Goal: Information Seeking & Learning: Learn about a topic

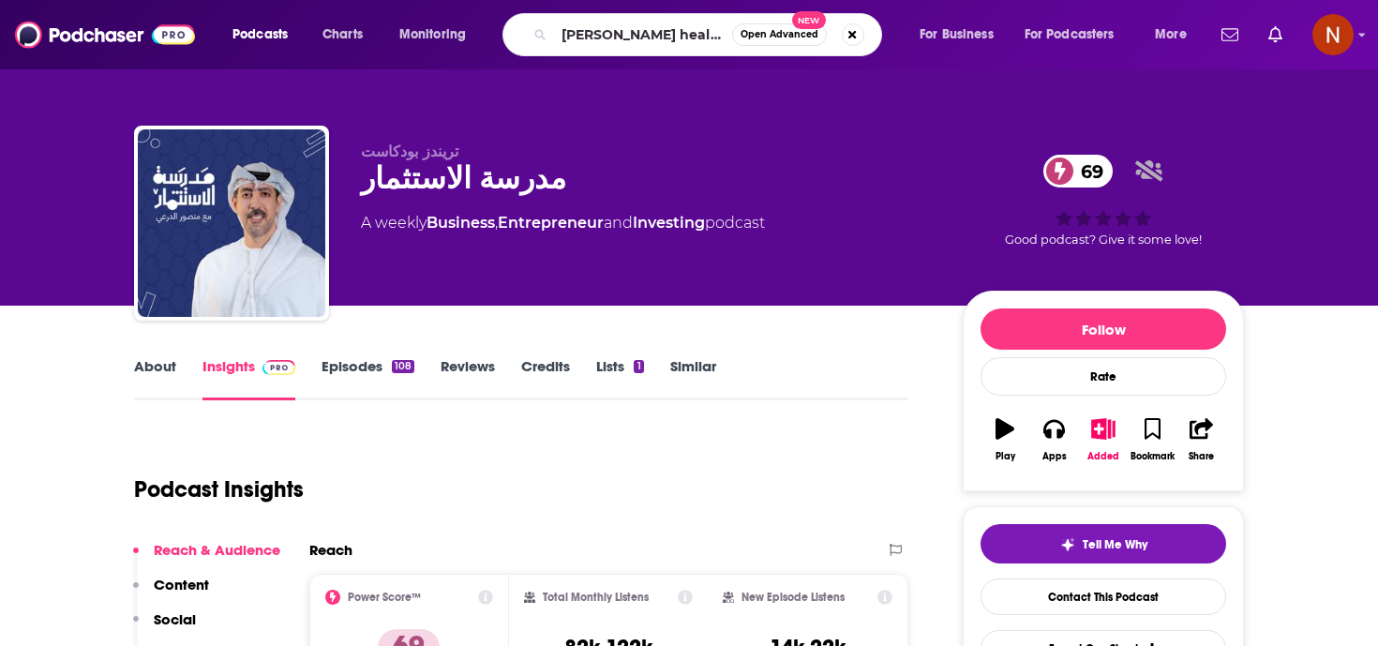
type input "[PERSON_NAME] health"
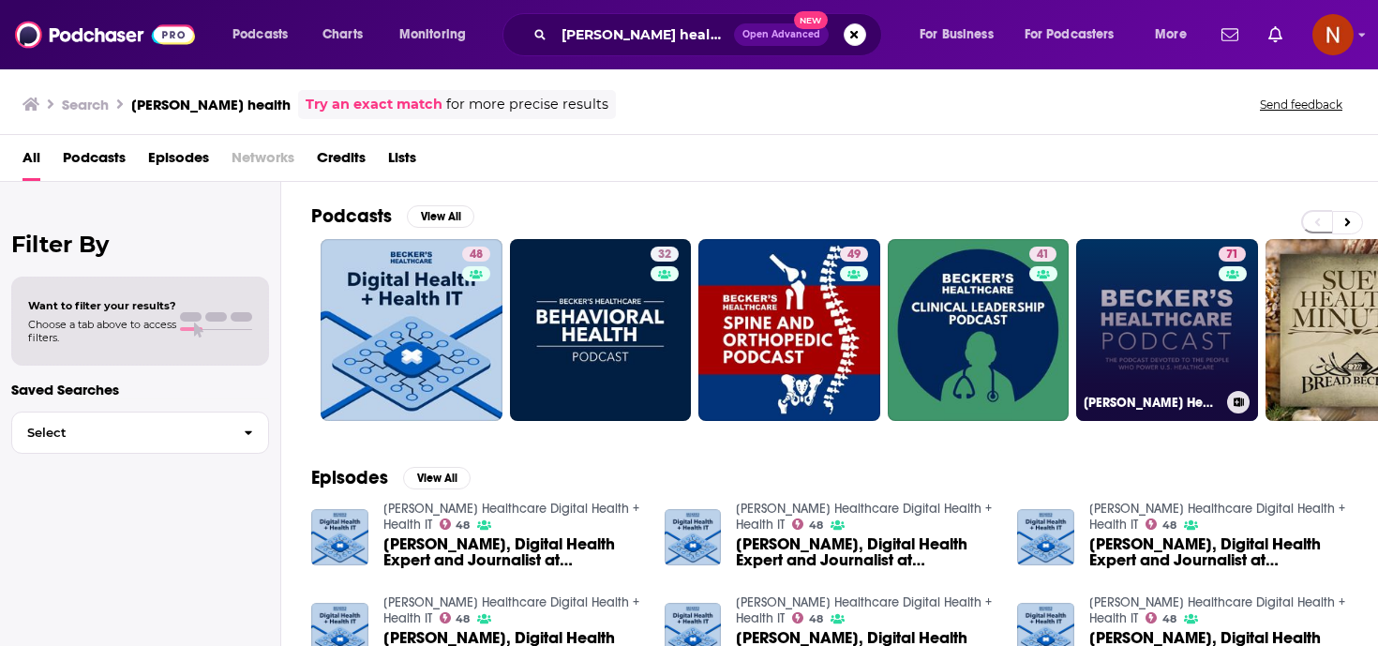
click at [1110, 283] on link "71 [PERSON_NAME] Healthcare Podcast" at bounding box center [1167, 330] width 182 height 182
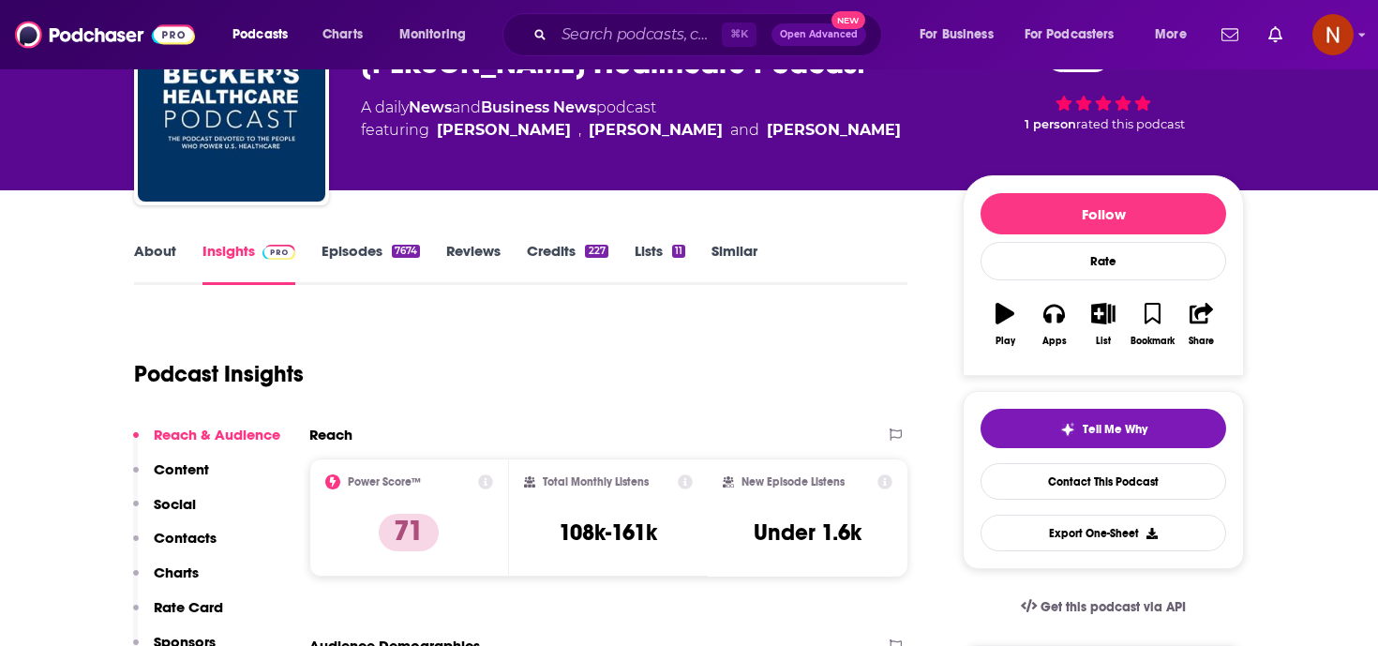
scroll to position [82, 0]
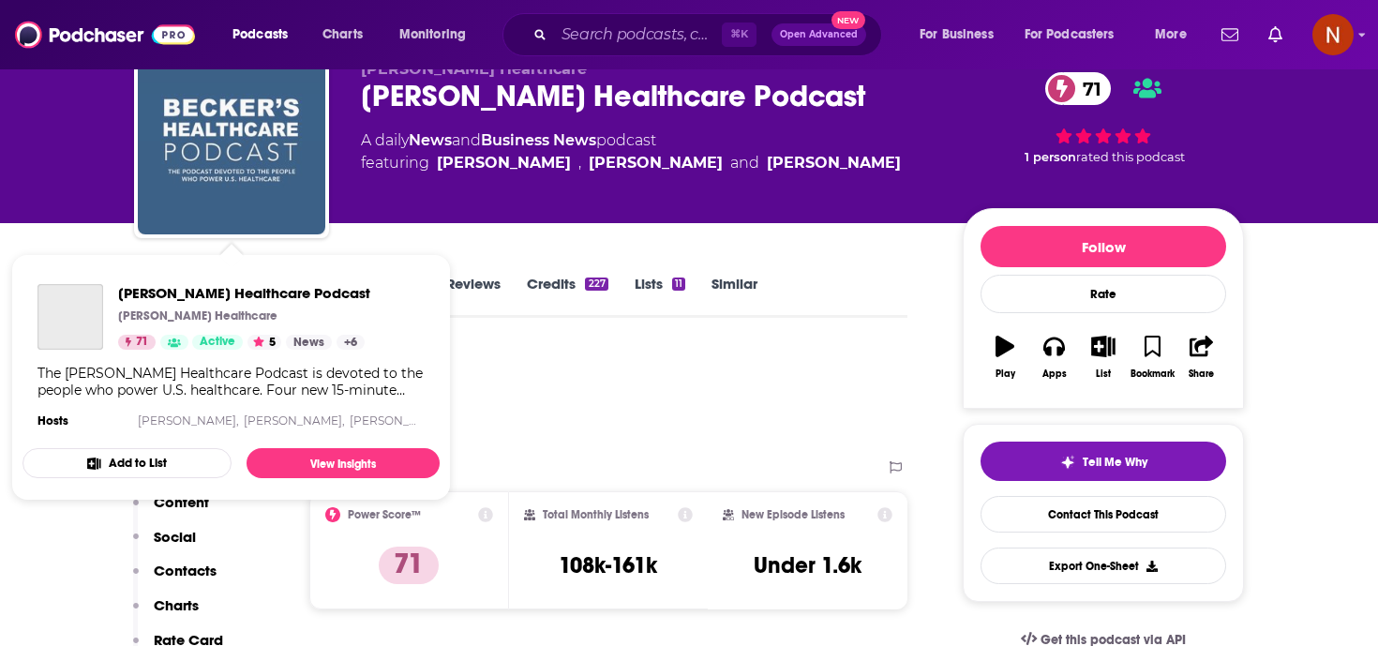
click at [276, 170] on img "Becker’s Healthcare Podcast" at bounding box center [231, 140] width 187 height 187
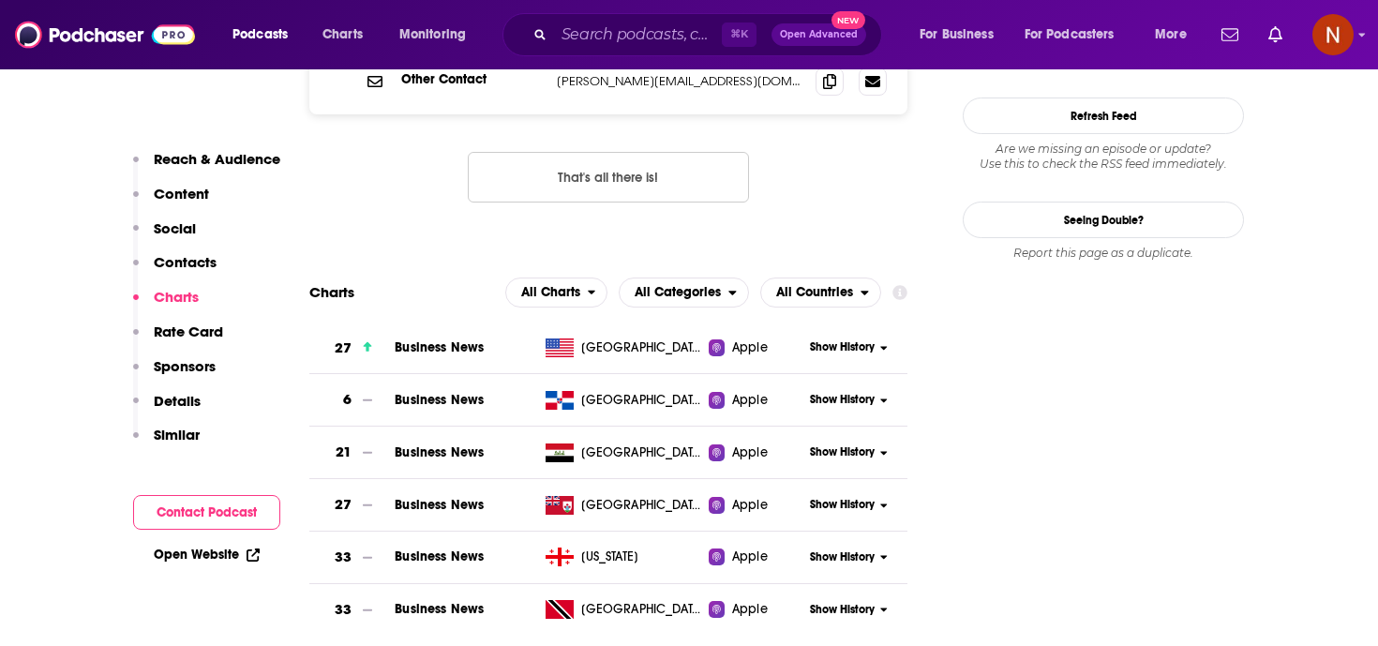
scroll to position [1999, 0]
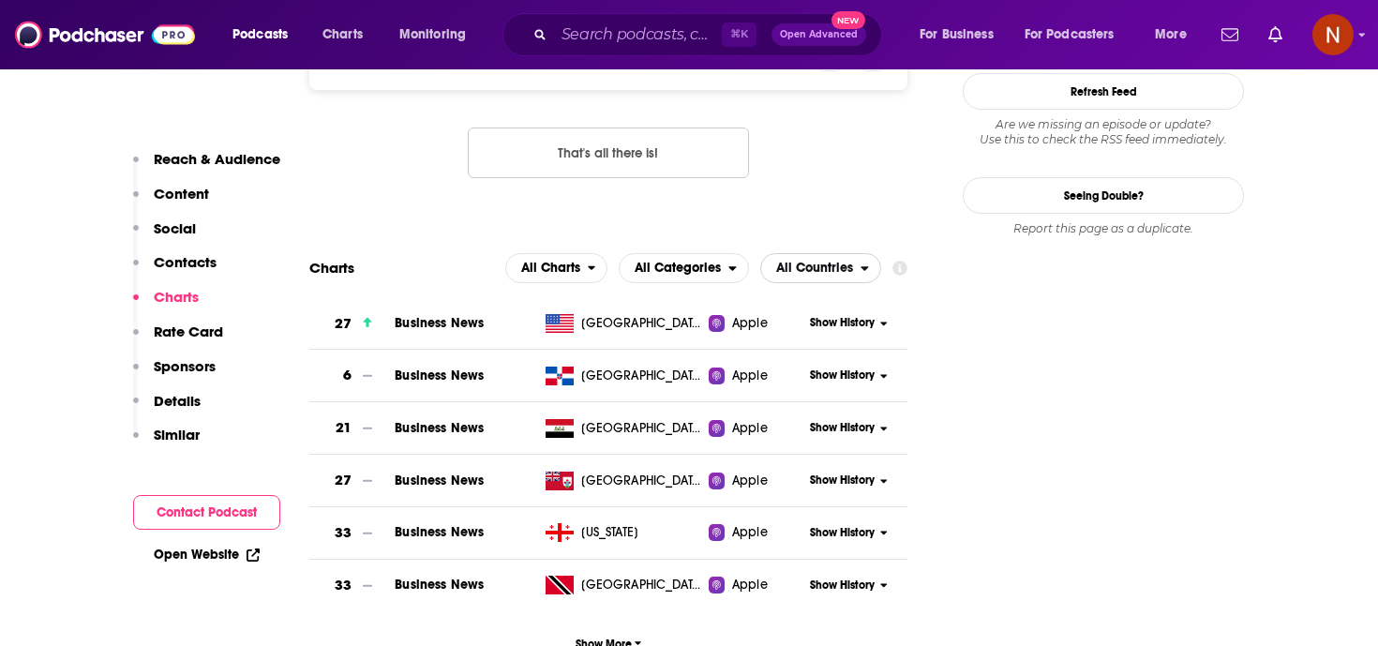
click at [844, 261] on span "All Countries" at bounding box center [814, 267] width 77 height 13
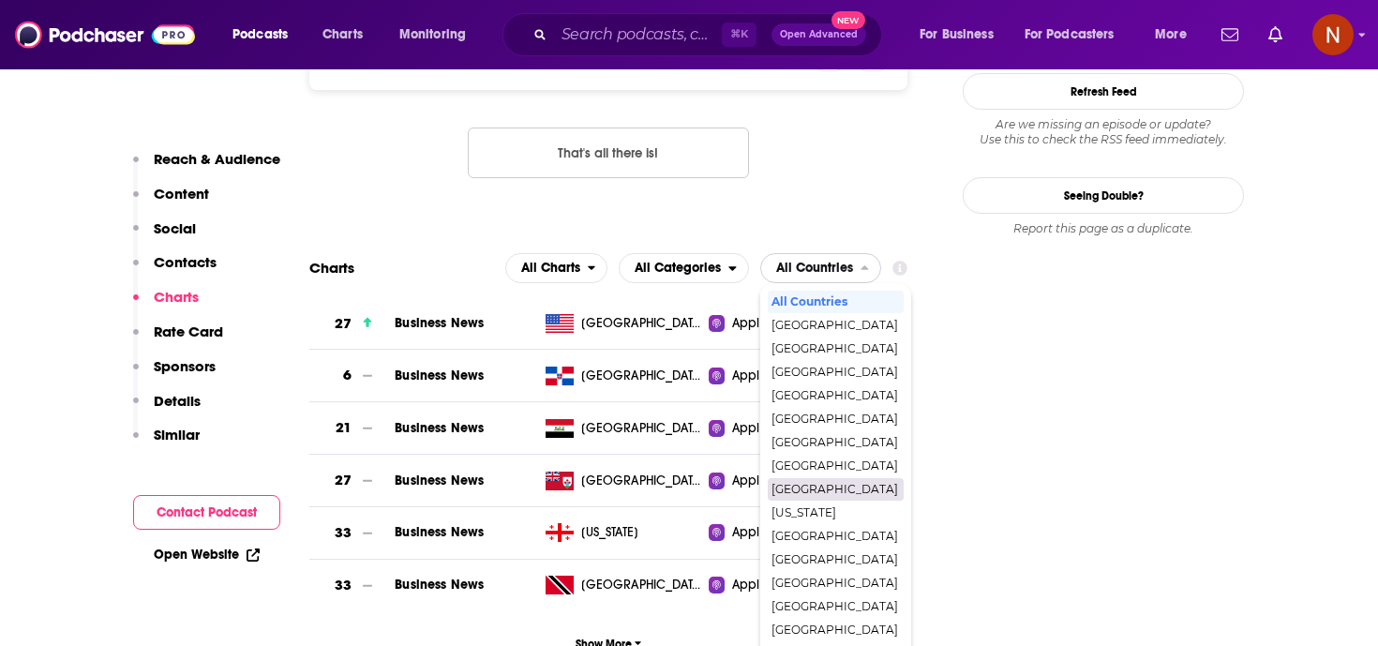
scroll to position [362, 0]
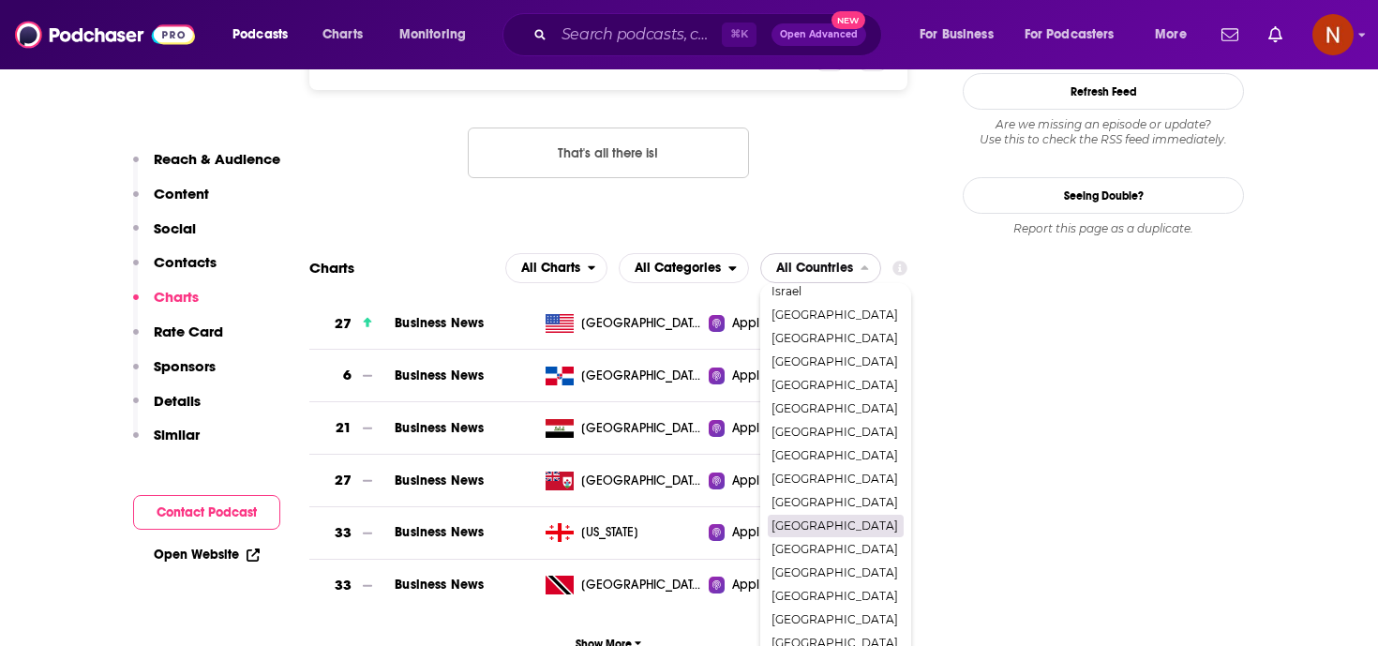
click at [816, 520] on span "[GEOGRAPHIC_DATA]" at bounding box center [834, 525] width 127 height 11
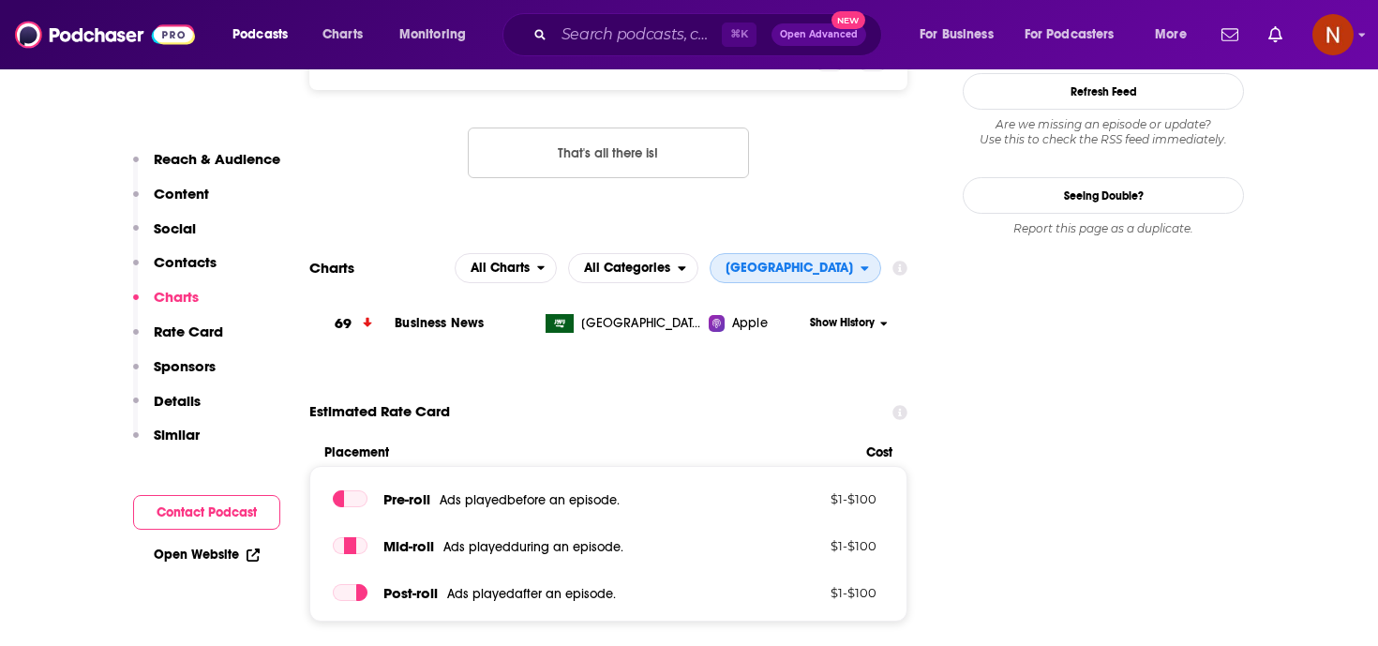
click at [709, 253] on button "[GEOGRAPHIC_DATA]" at bounding box center [795, 268] width 172 height 30
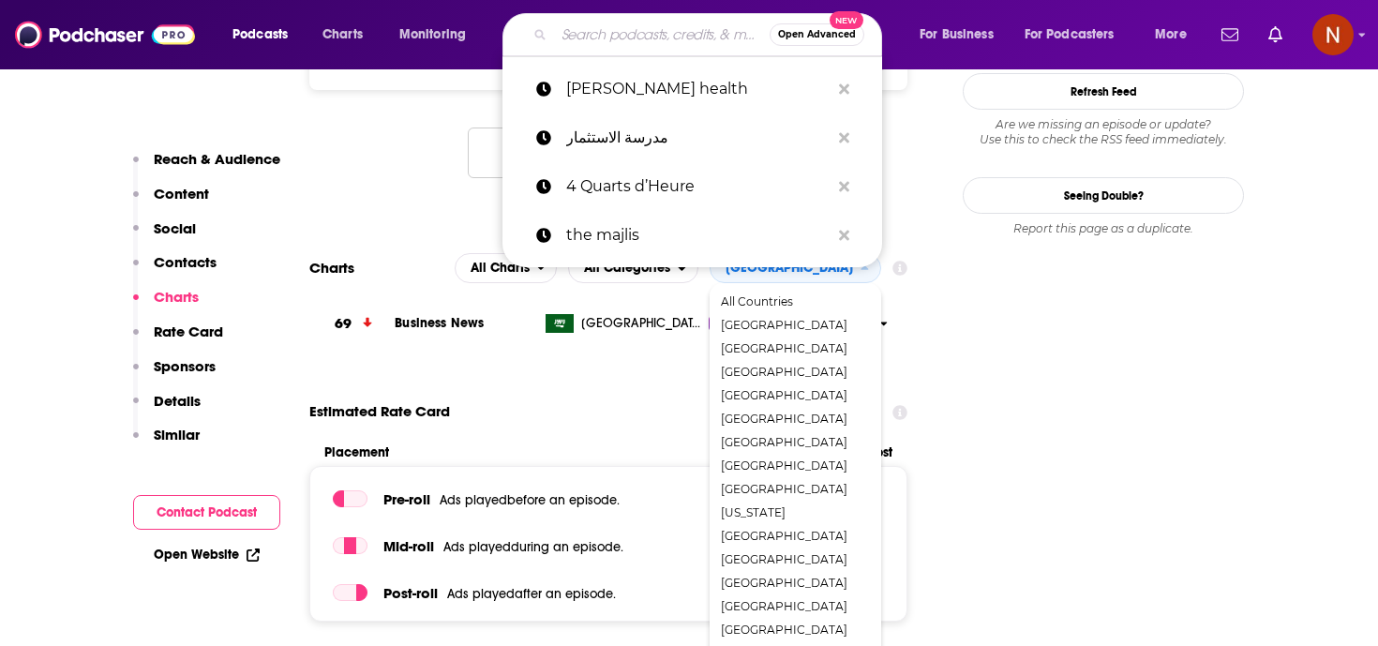
click at [625, 34] on input "Search podcasts, credits, & more..." at bounding box center [662, 35] width 216 height 30
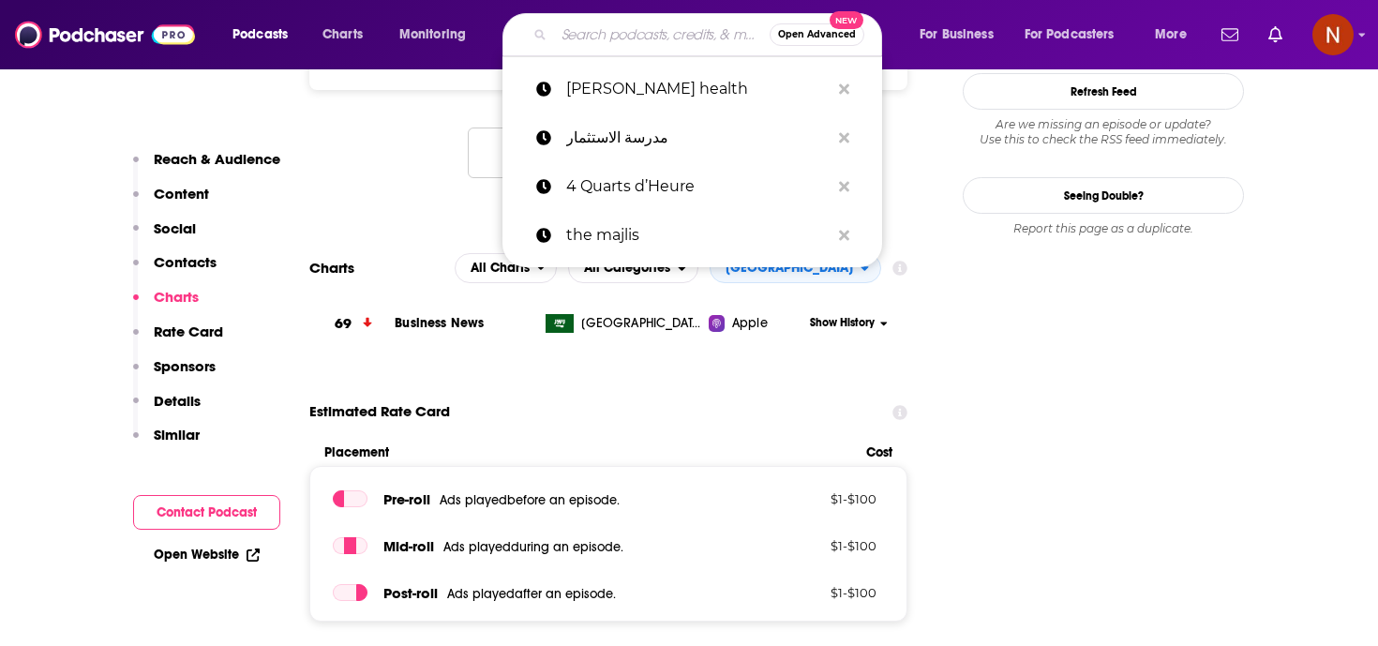
paste input "[PERSON_NAME] مع مهجة"
type input "[PERSON_NAME] مع مهجة"
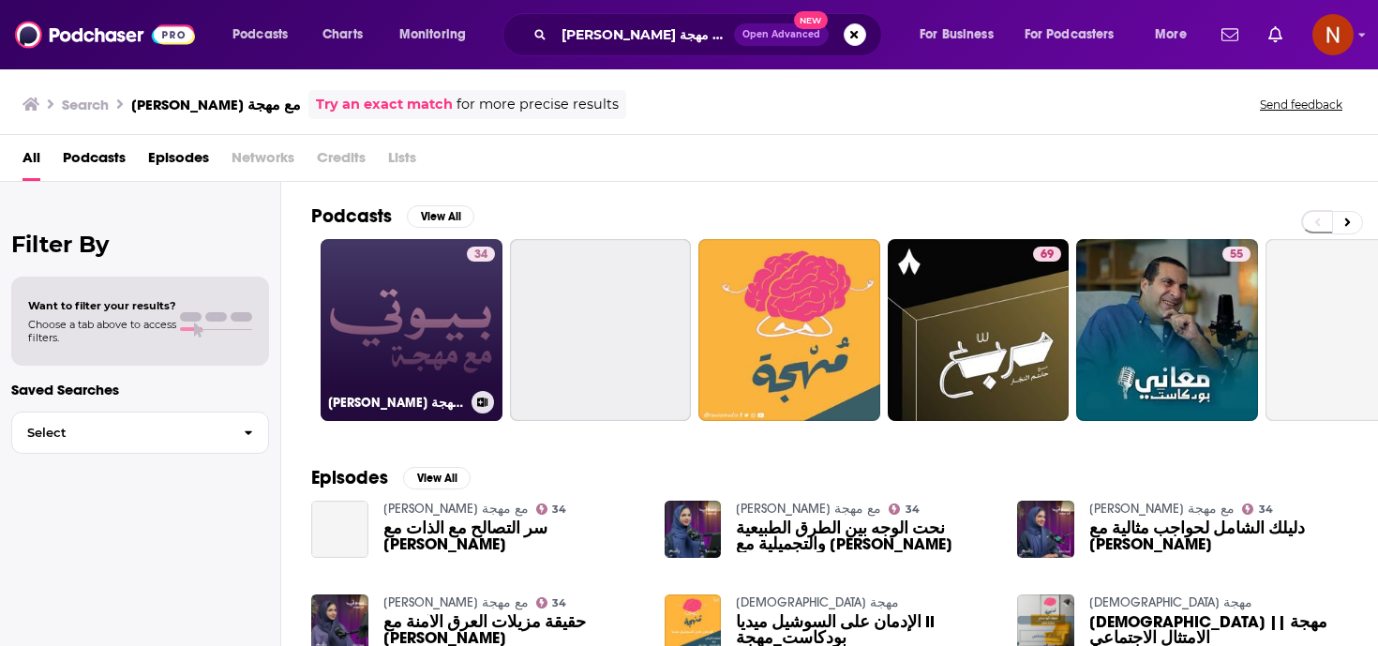
click at [395, 400] on h3 "[PERSON_NAME] مع مهجة" at bounding box center [396, 403] width 136 height 16
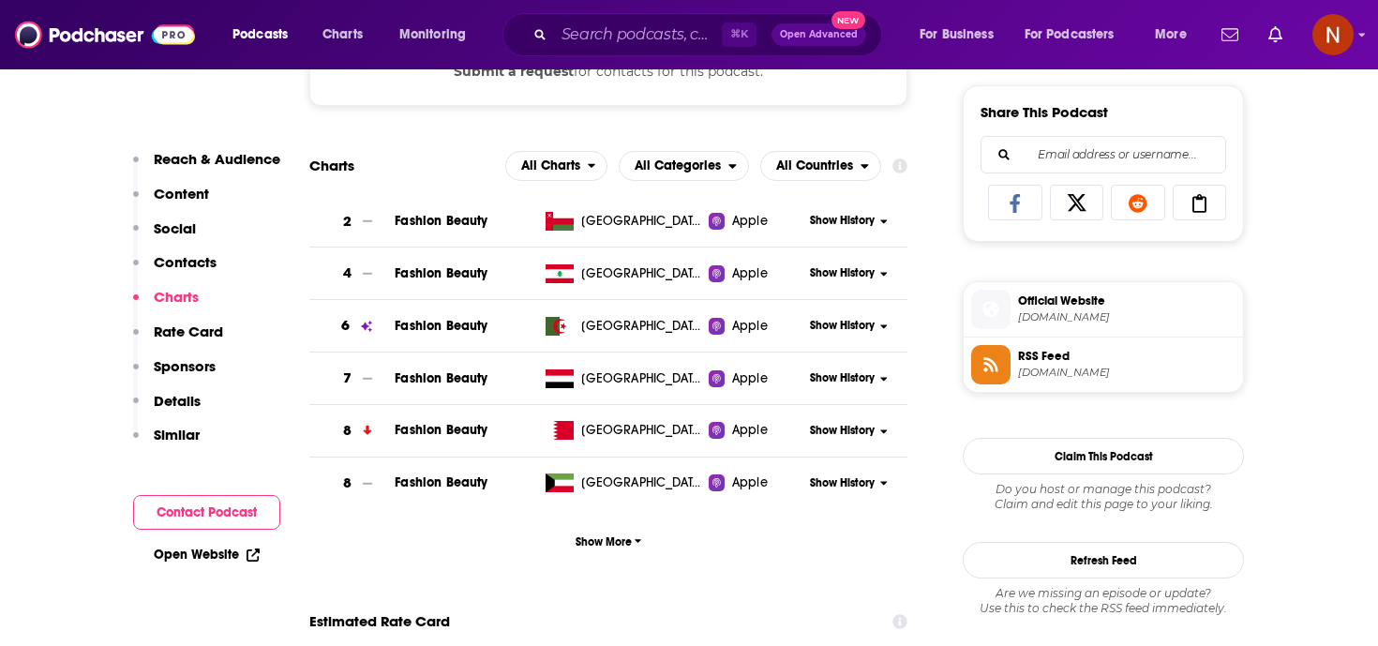
scroll to position [1157, 0]
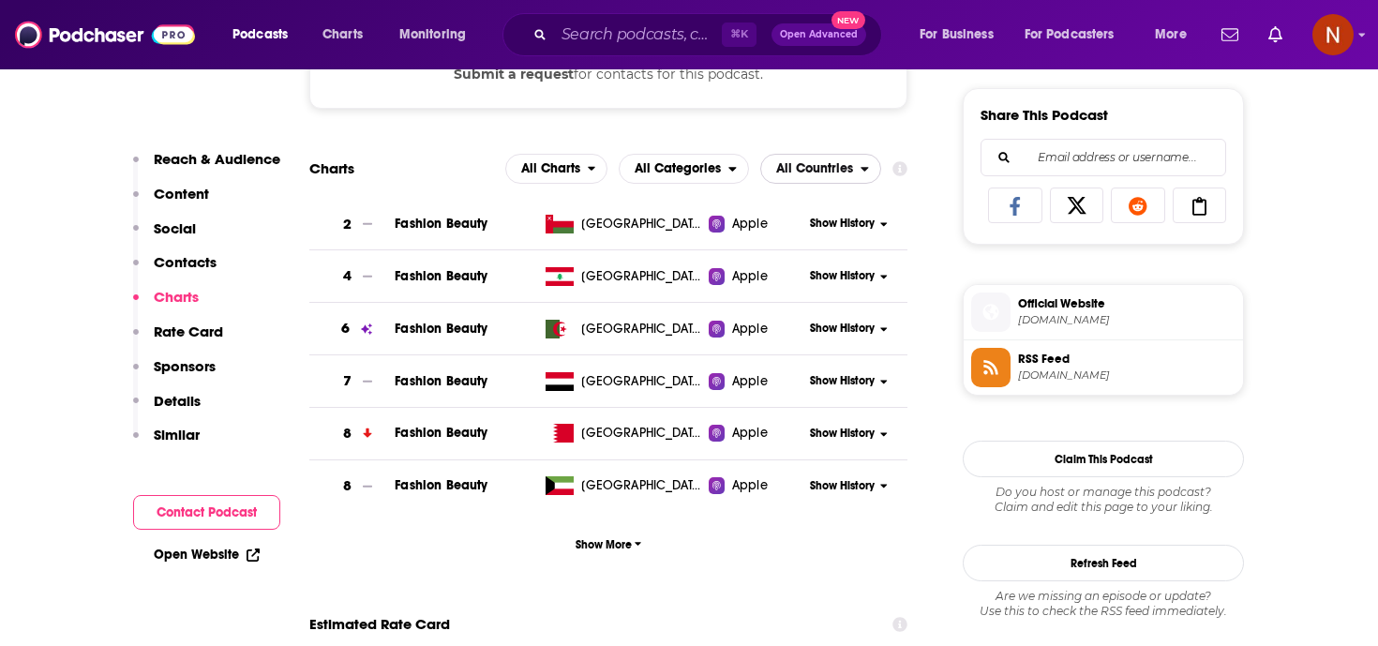
click at [831, 175] on span "All Countries" at bounding box center [814, 168] width 77 height 13
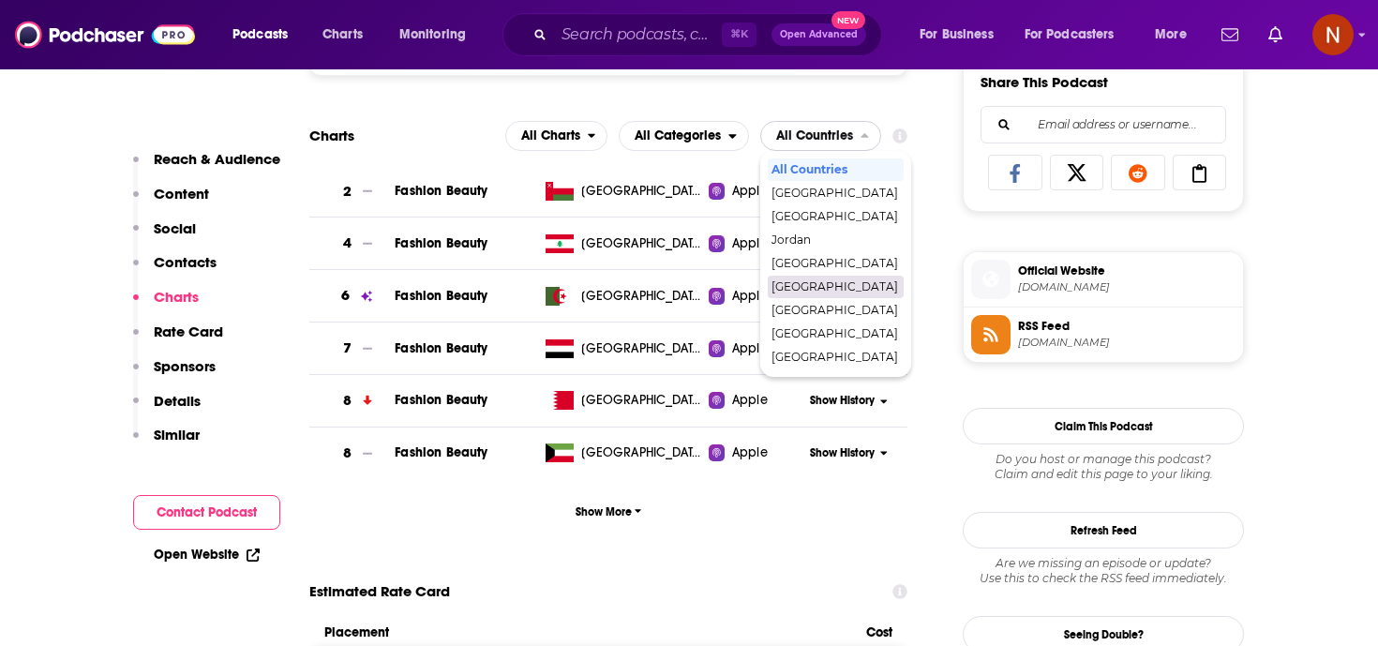
scroll to position [1187, 0]
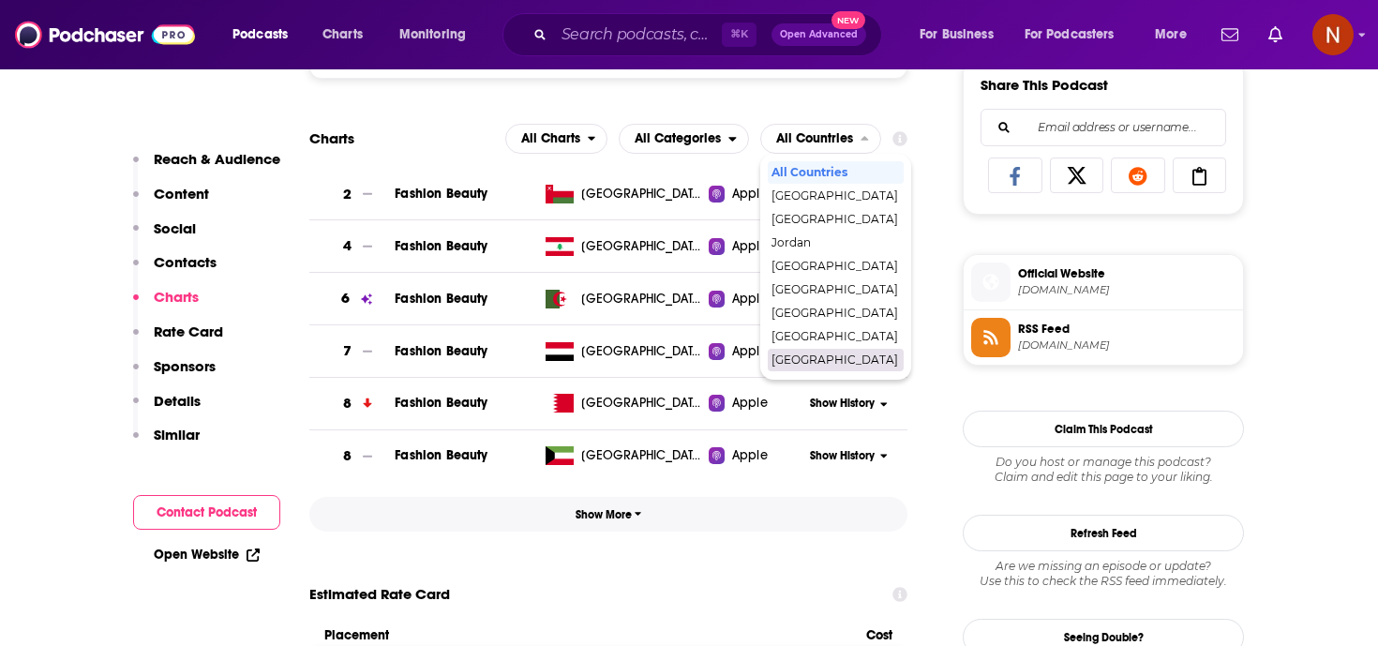
click at [724, 517] on button "Show More" at bounding box center [608, 514] width 598 height 35
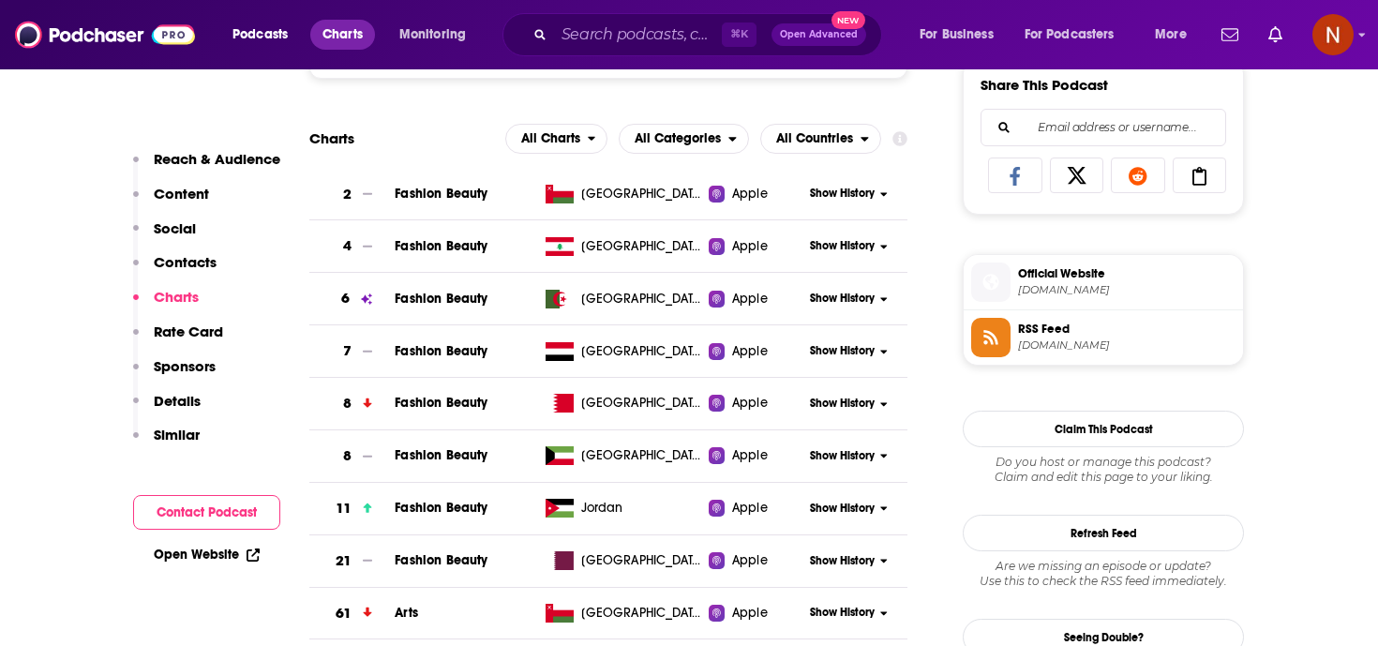
click at [343, 44] on span "Charts" at bounding box center [342, 35] width 40 height 26
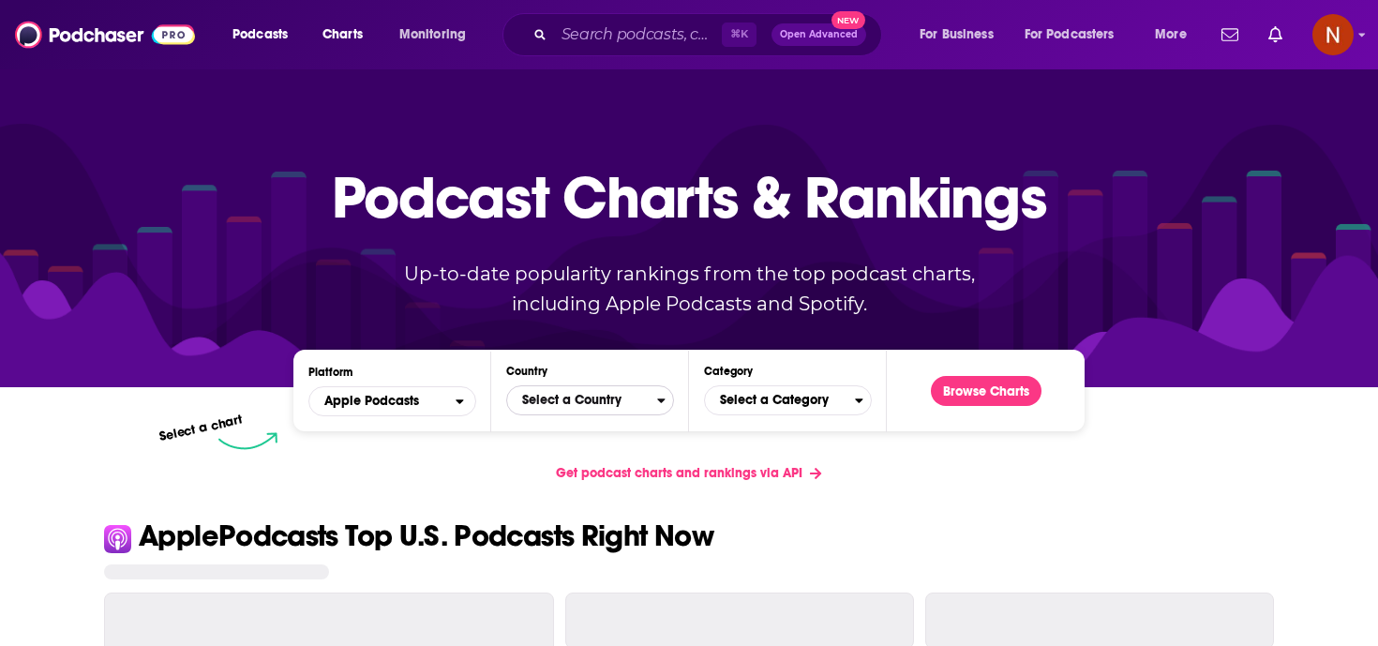
click at [542, 400] on span "Select a Country" at bounding box center [582, 400] width 150 height 32
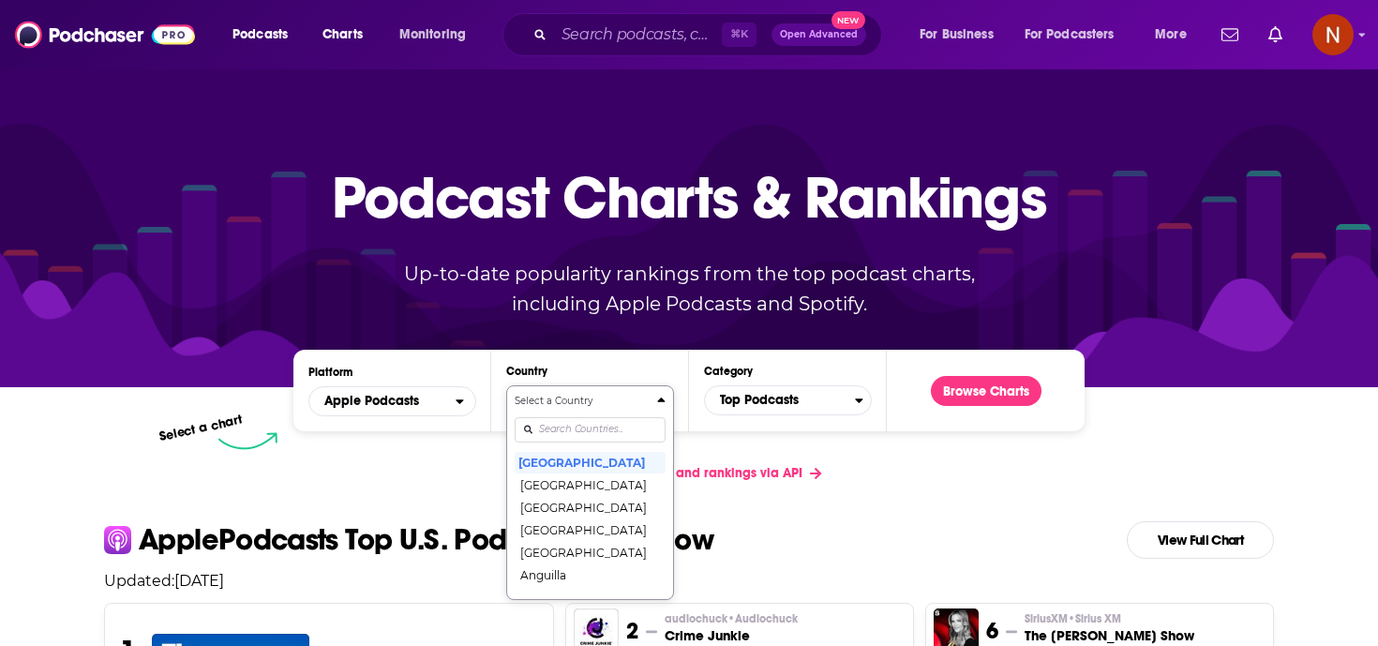
click at [575, 428] on input "Countries" at bounding box center [590, 429] width 151 height 25
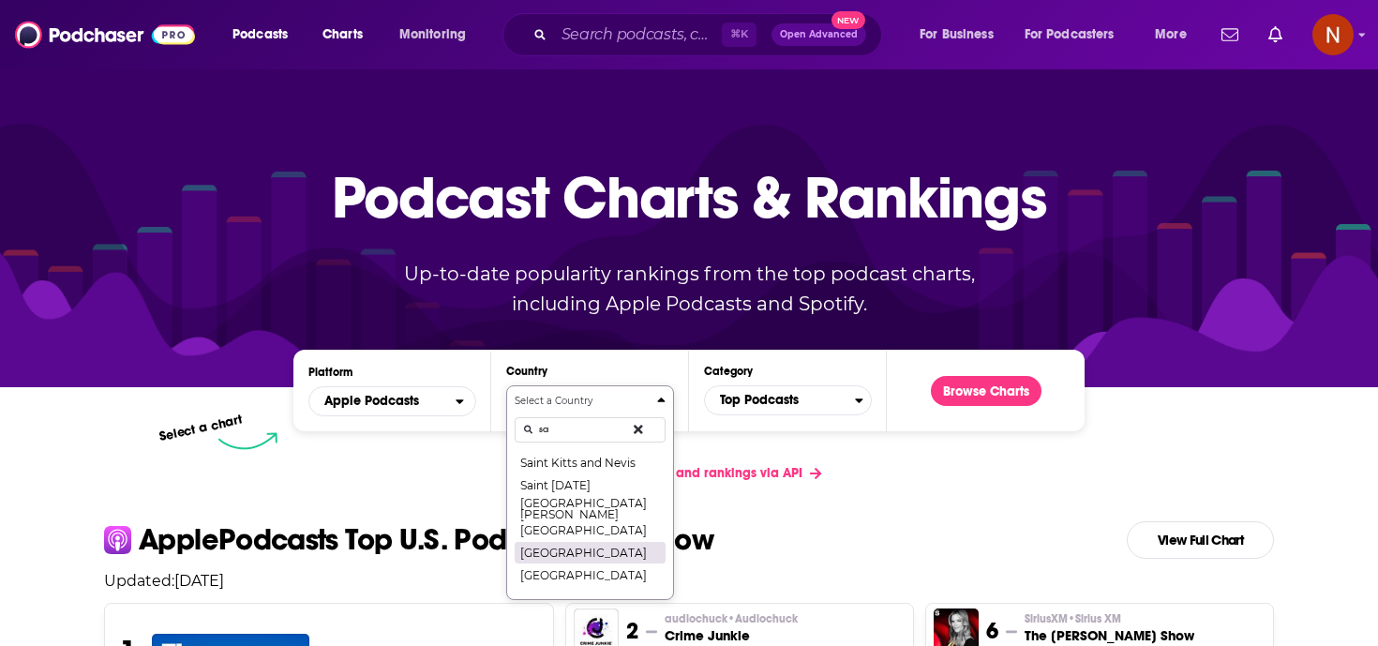
type input "sa"
click at [575, 548] on button "[GEOGRAPHIC_DATA]" at bounding box center [590, 552] width 151 height 22
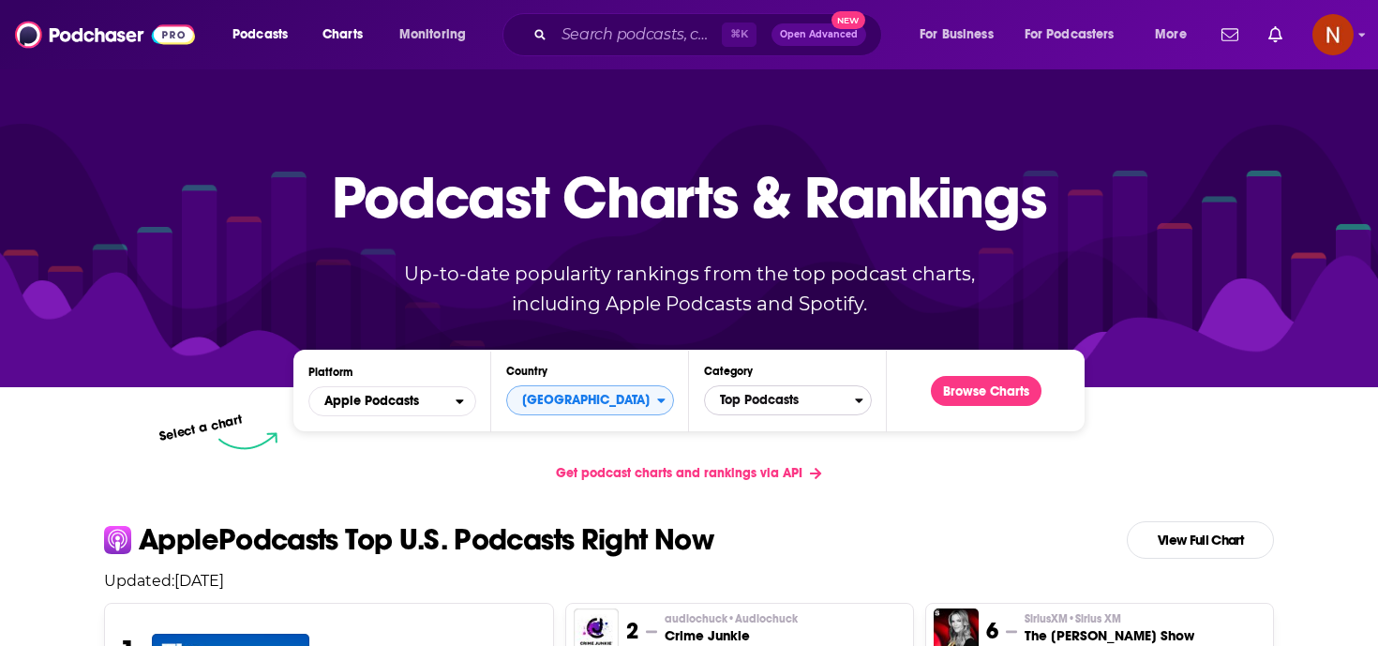
click at [750, 394] on span "Top Podcasts" at bounding box center [780, 400] width 150 height 32
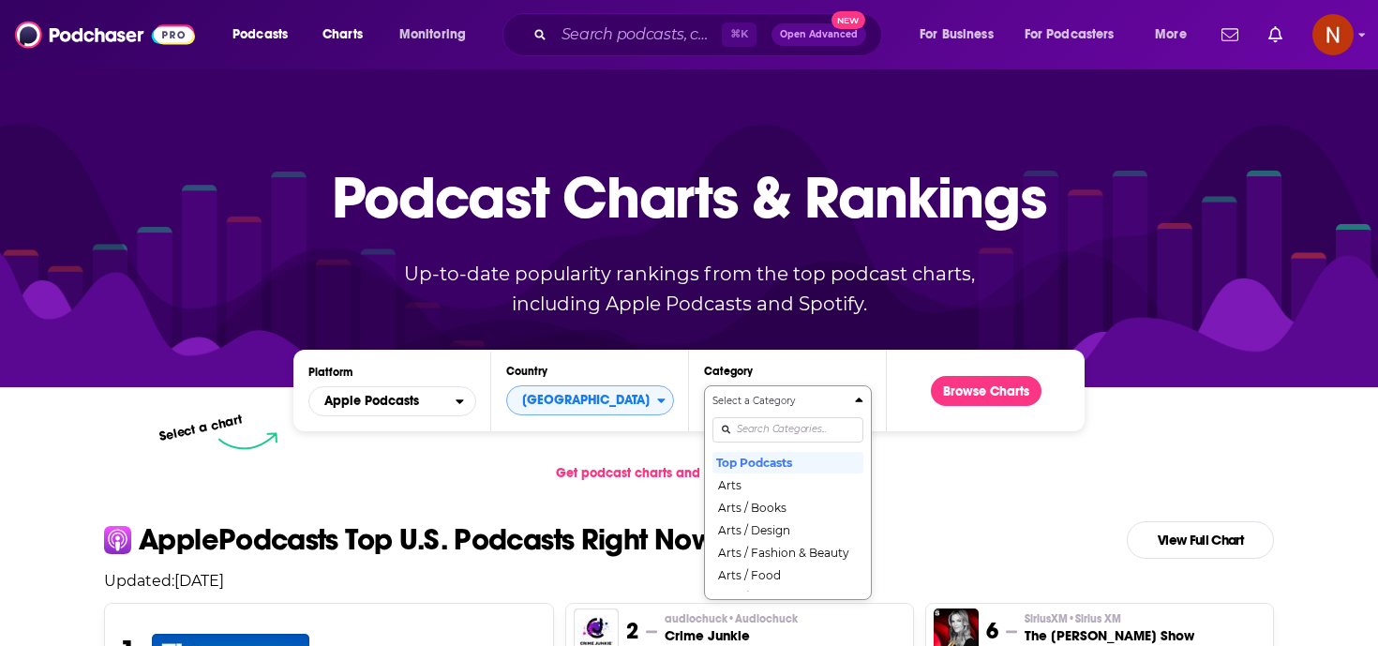
click at [758, 432] on div "Categories" at bounding box center [787, 429] width 151 height 43
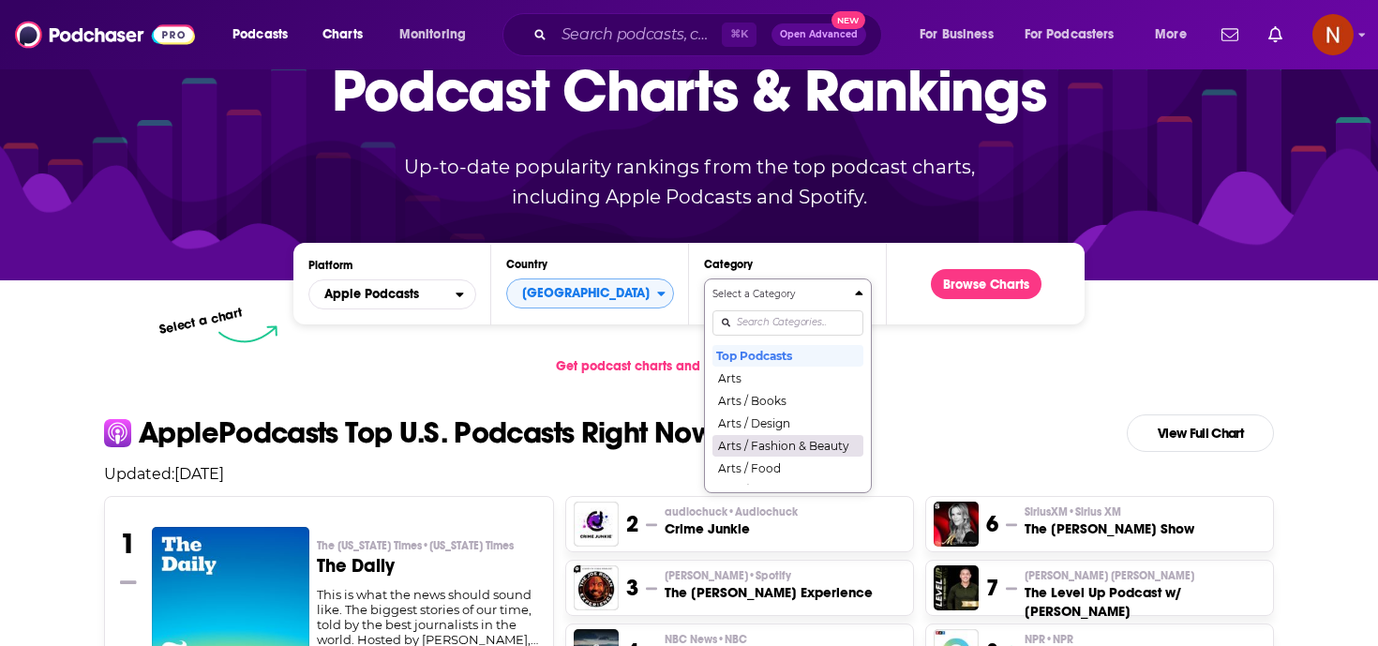
click at [789, 447] on button "Arts / Fashion & Beauty" at bounding box center [787, 445] width 151 height 22
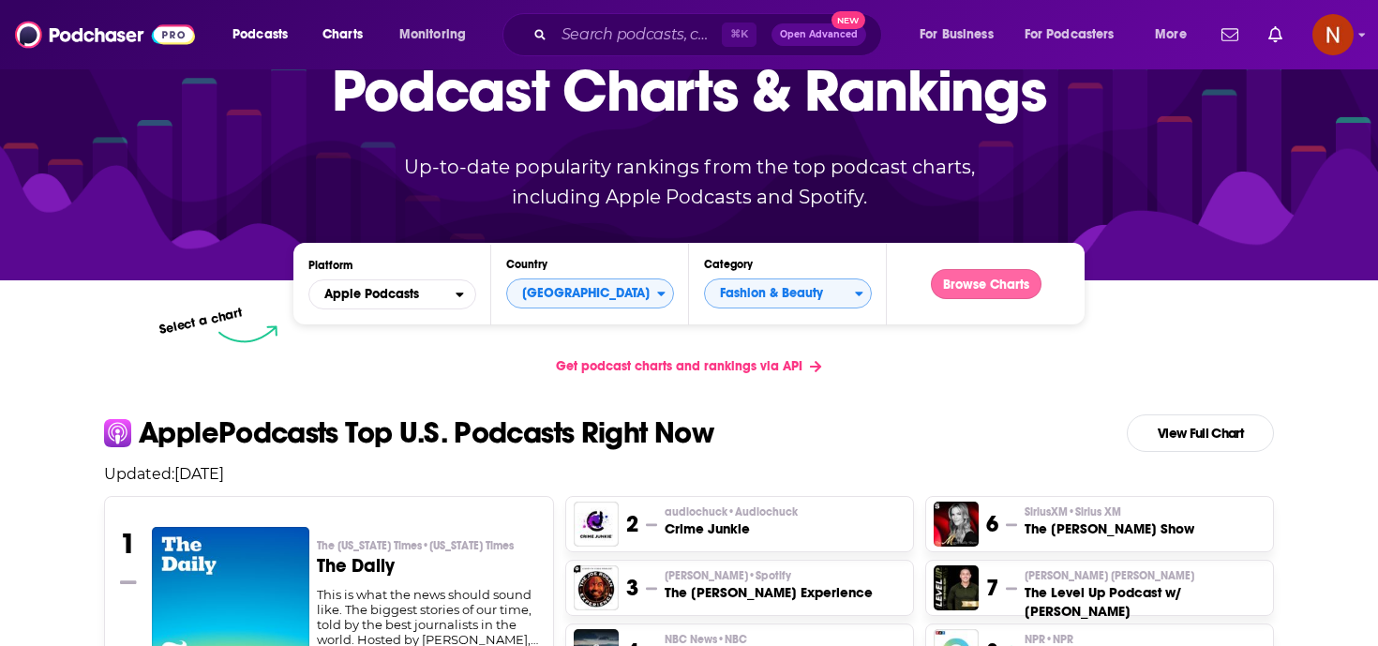
click at [988, 284] on button "Browse Charts" at bounding box center [986, 284] width 111 height 30
